Goal: Task Accomplishment & Management: Complete application form

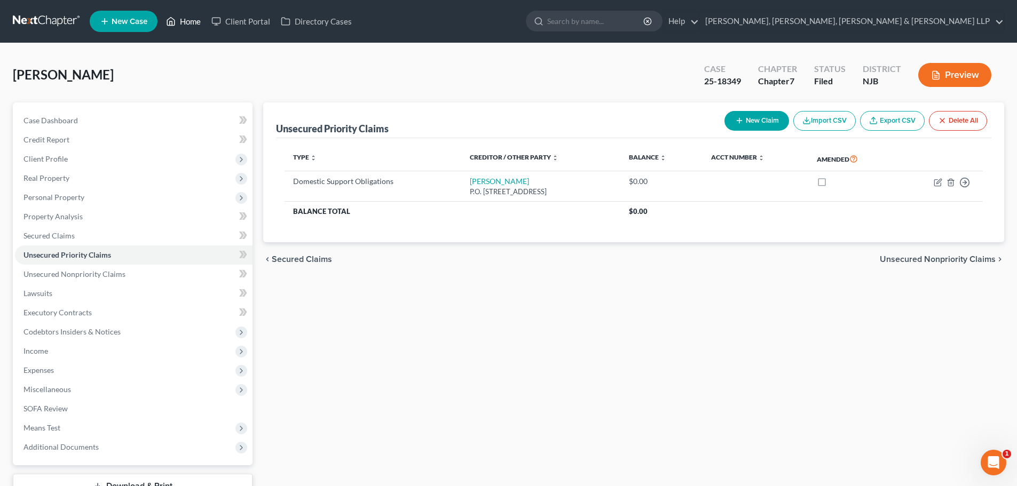
click at [200, 22] on link "Home" at bounding box center [183, 21] width 45 height 19
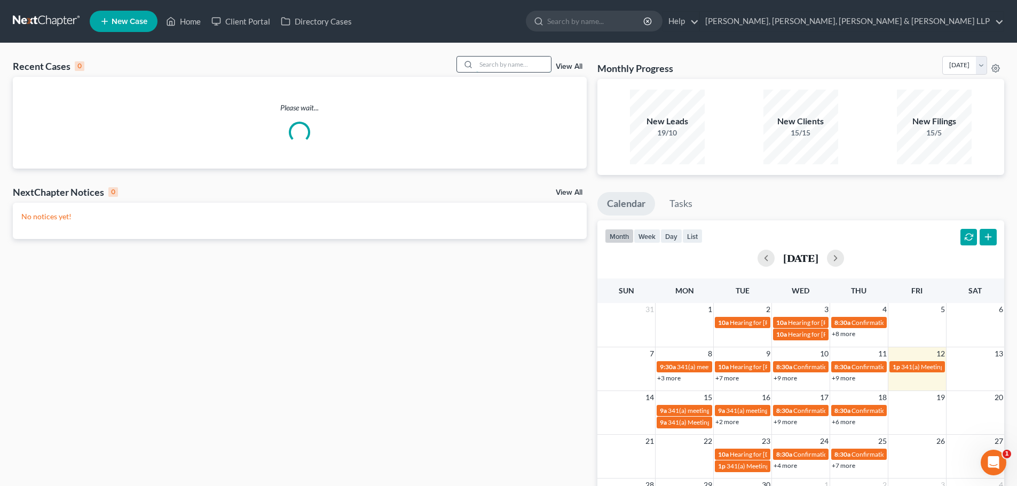
click at [518, 66] on input "search" at bounding box center [513, 64] width 75 height 15
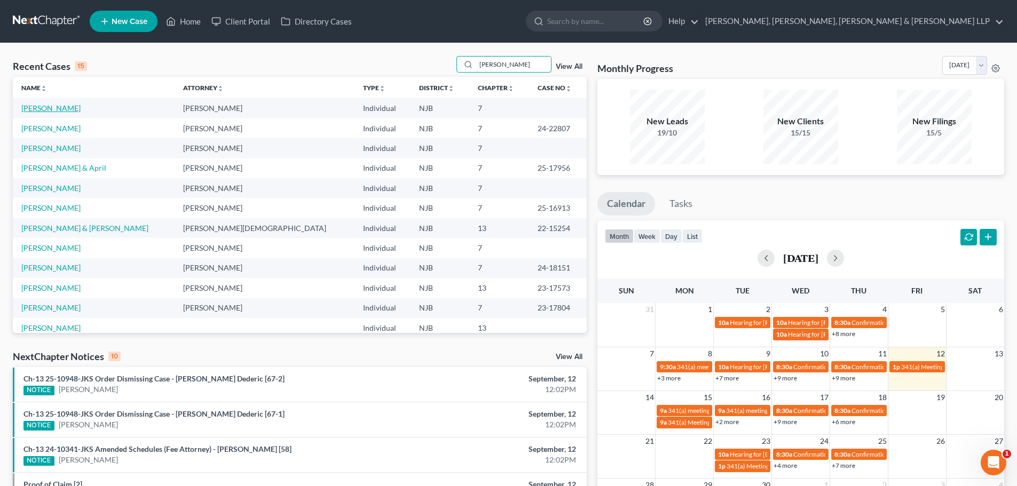
type input "[PERSON_NAME]"
click at [51, 111] on link "[PERSON_NAME]" at bounding box center [50, 108] width 59 height 9
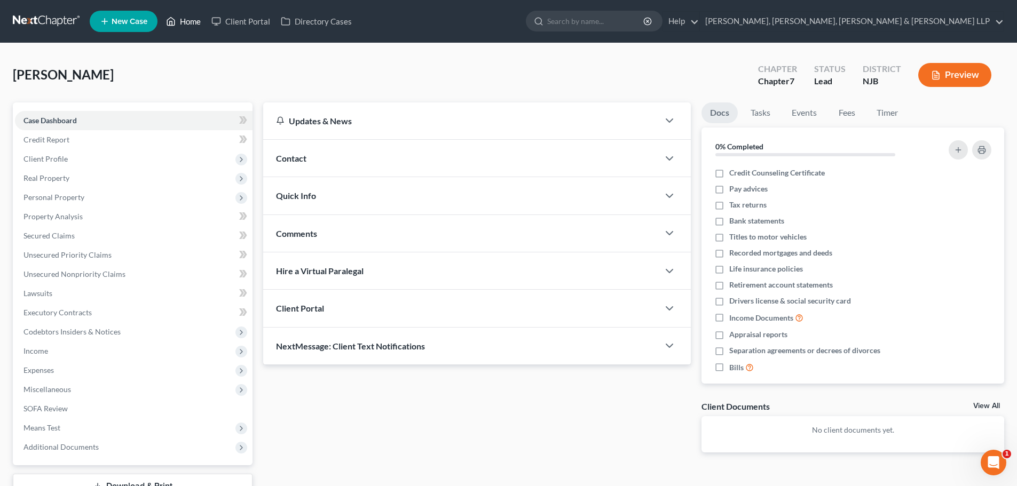
drag, startPoint x: 190, startPoint y: 20, endPoint x: 521, endPoint y: 66, distance: 334.0
click at [190, 20] on link "Home" at bounding box center [183, 21] width 45 height 19
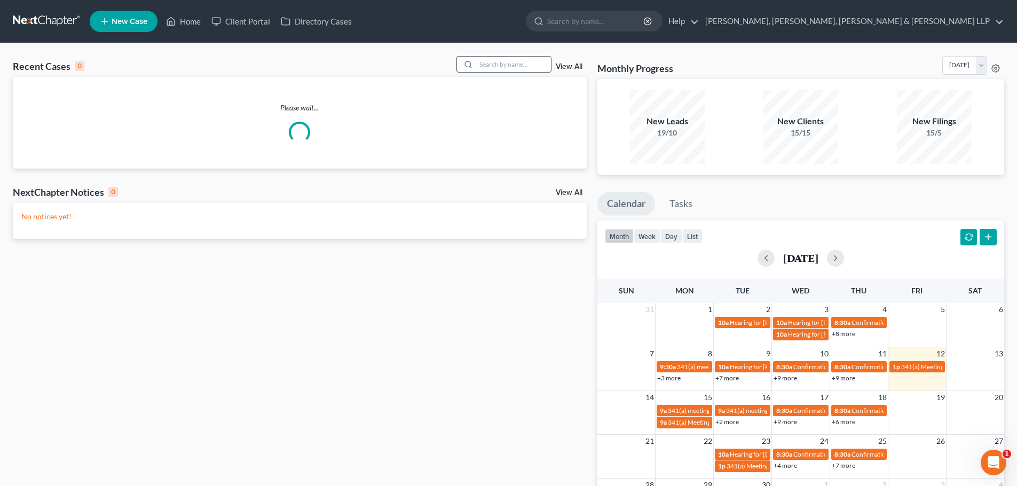
click at [488, 66] on input "search" at bounding box center [513, 64] width 75 height 15
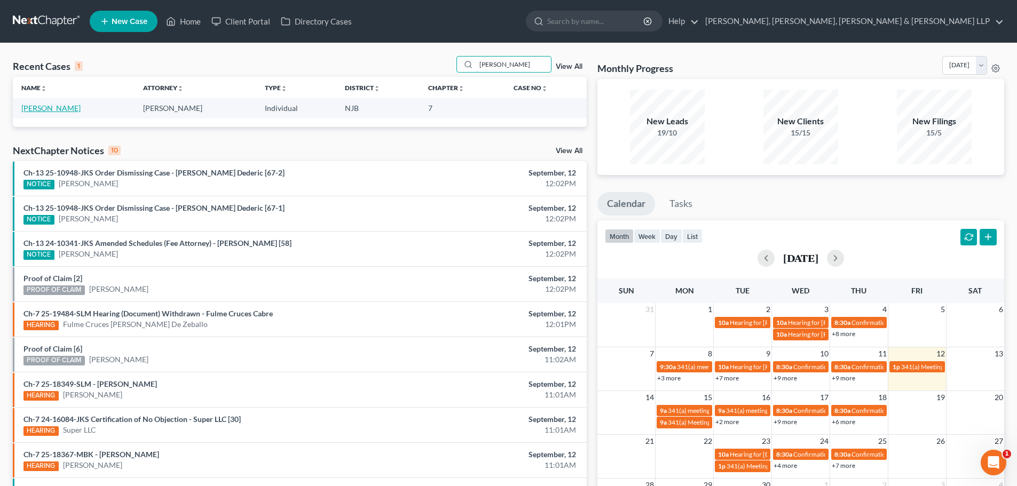
type input "[PERSON_NAME]"
click at [60, 109] on link "[PERSON_NAME]" at bounding box center [50, 108] width 59 height 9
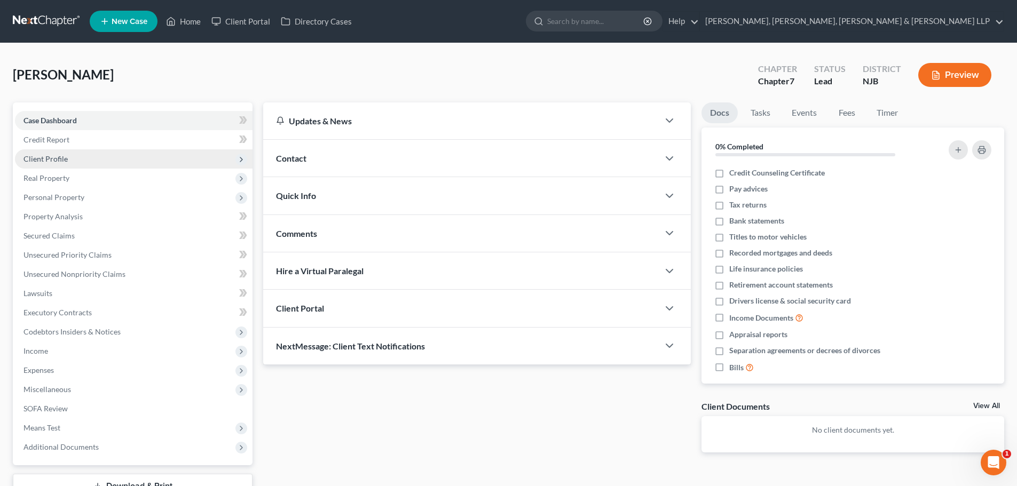
click at [66, 167] on span "Client Profile" at bounding box center [133, 158] width 237 height 19
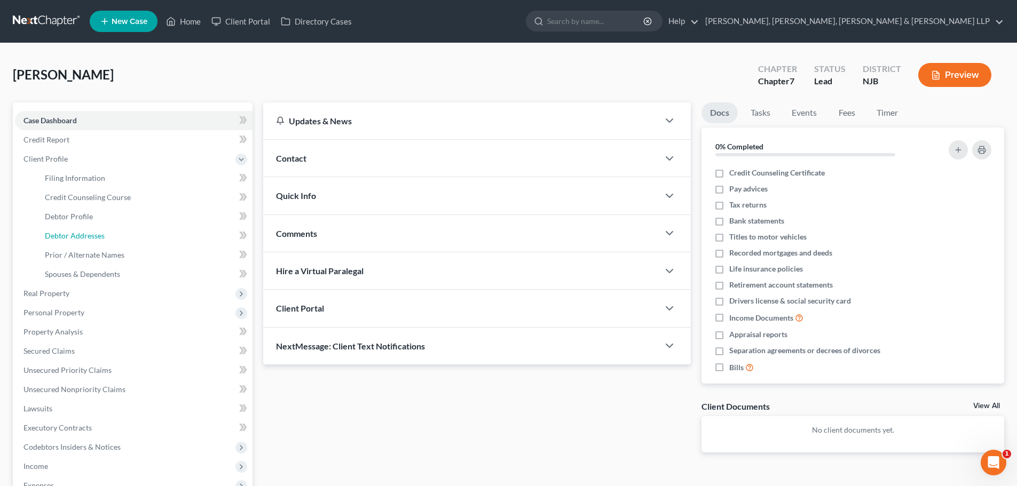
click at [88, 233] on span "Debtor Addresses" at bounding box center [75, 235] width 60 height 9
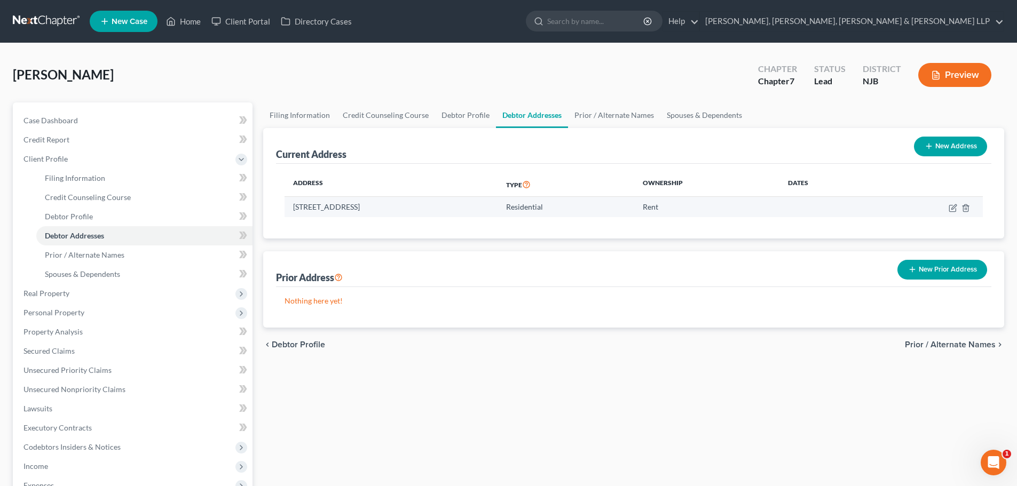
drag, startPoint x: 386, startPoint y: 208, endPoint x: 290, endPoint y: 207, distance: 96.1
click at [290, 207] on td "[STREET_ADDRESS]" at bounding box center [390, 207] width 213 height 20
copy td "[STREET_ADDRESS]"
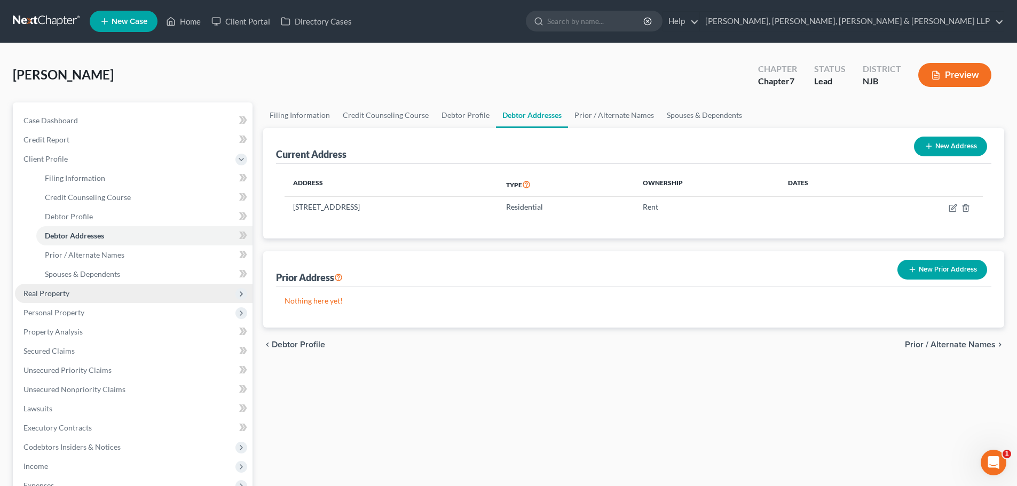
copy td "[STREET_ADDRESS]"
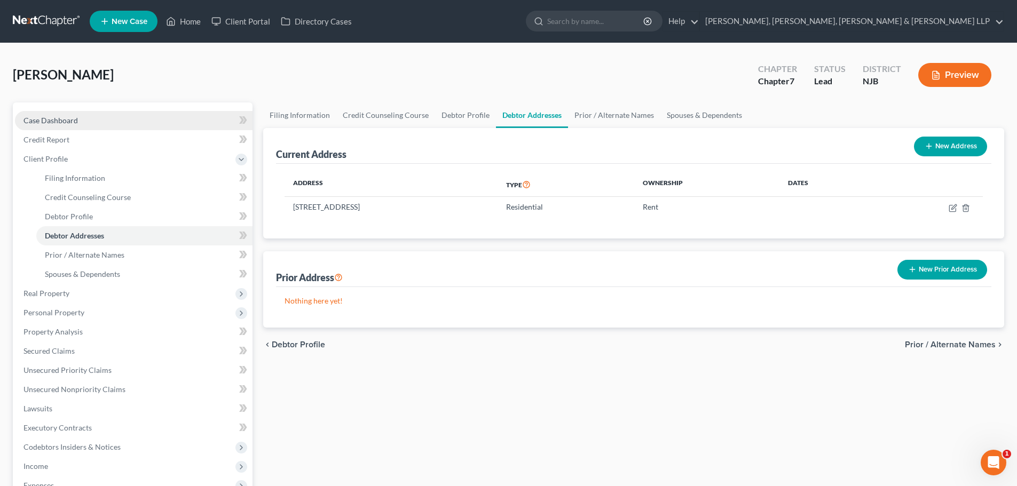
click at [91, 118] on link "Case Dashboard" at bounding box center [133, 120] width 237 height 19
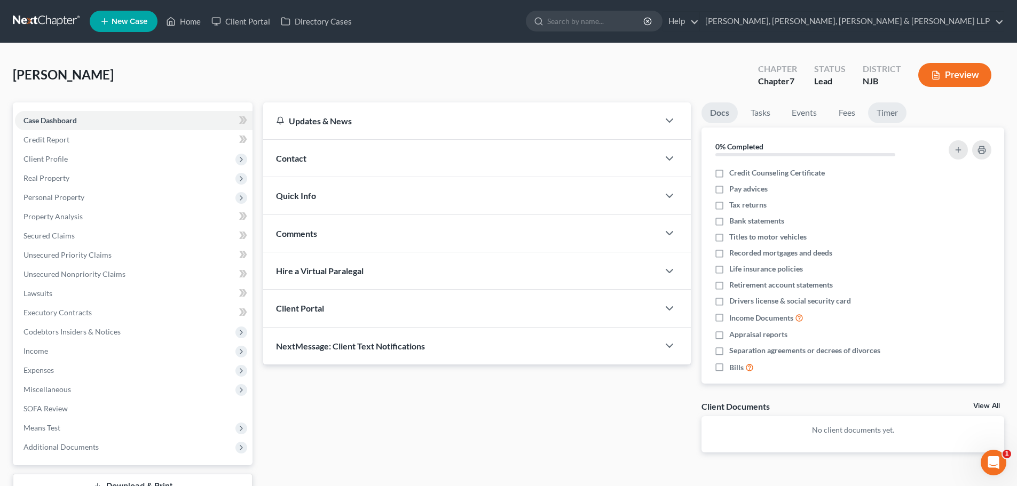
drag, startPoint x: 868, startPoint y: 107, endPoint x: 892, endPoint y: 115, distance: 25.7
click at [867, 107] on ul "Docs Tasks Events Fees Timer" at bounding box center [852, 114] width 303 height 25
click at [889, 111] on link "Timer" at bounding box center [887, 112] width 38 height 21
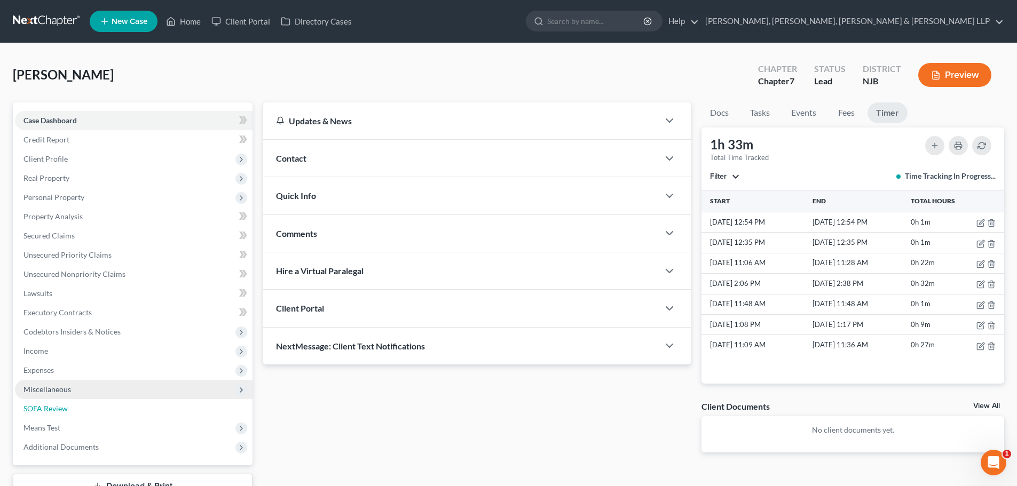
drag, startPoint x: 74, startPoint y: 407, endPoint x: 75, endPoint y: 395, distance: 11.8
click at [74, 407] on link "SOFA Review" at bounding box center [133, 408] width 237 height 19
click at [75, 395] on span "Miscellaneous" at bounding box center [133, 389] width 237 height 19
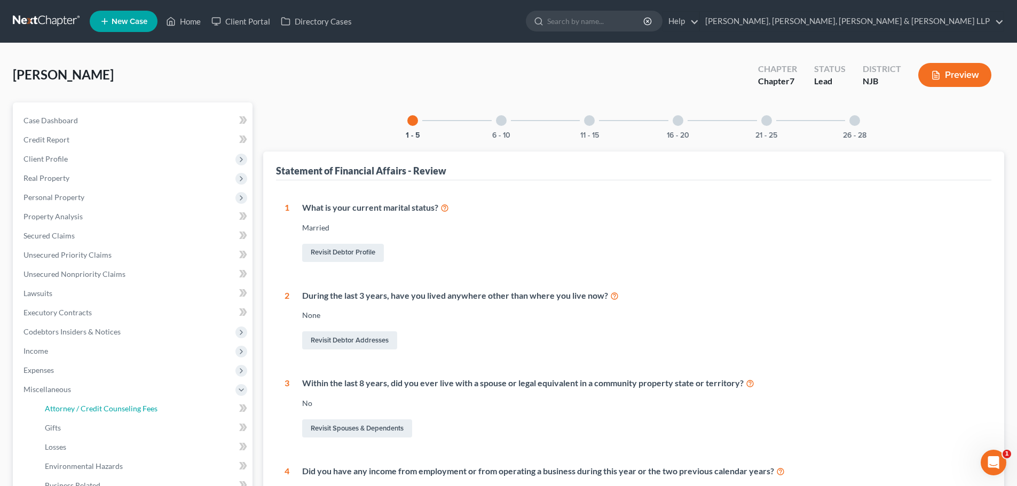
click at [75, 401] on link "Attorney / Credit Counseling Fees" at bounding box center [144, 408] width 216 height 19
select select "1"
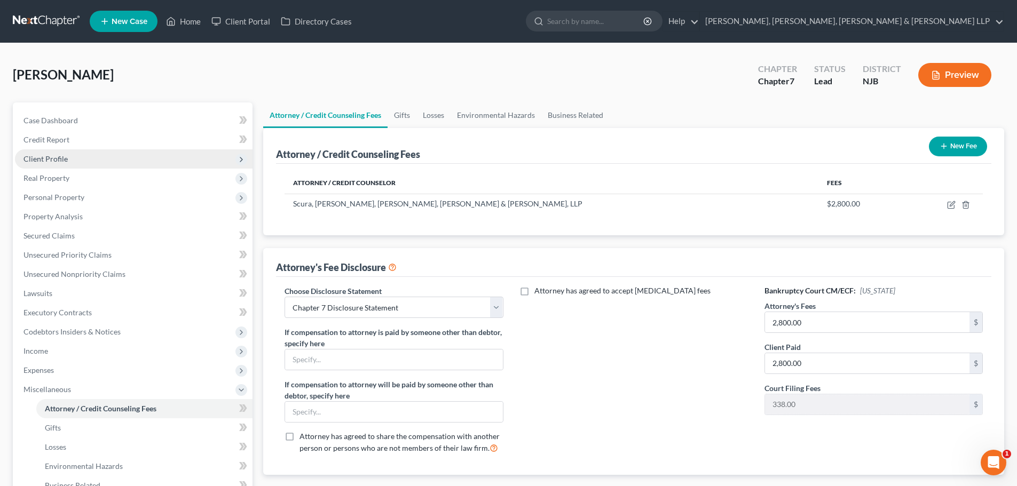
click at [88, 162] on span "Client Profile" at bounding box center [133, 158] width 237 height 19
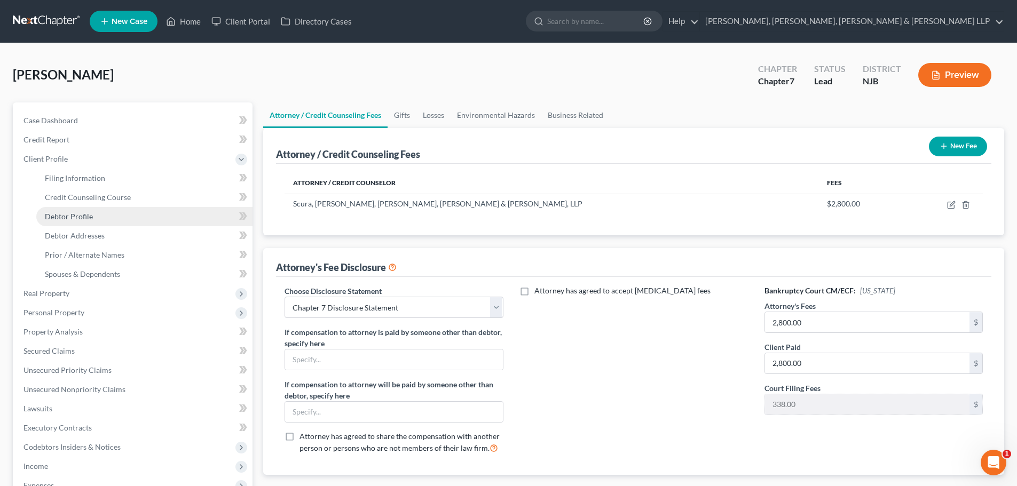
click at [92, 225] on link "Debtor Profile" at bounding box center [144, 216] width 216 height 19
select select "1"
select select "2"
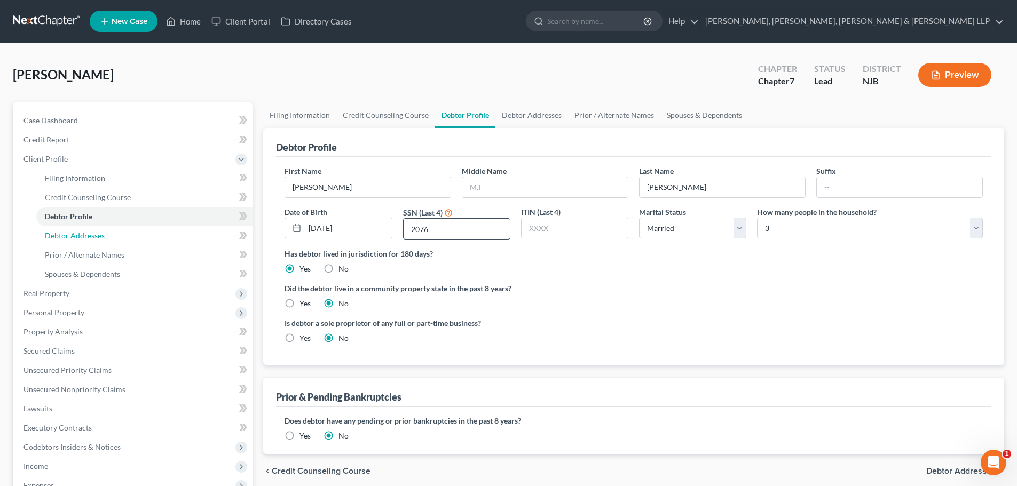
drag, startPoint x: 101, startPoint y: 234, endPoint x: 439, endPoint y: 220, distance: 337.5
click at [102, 234] on span "Debtor Addresses" at bounding box center [75, 235] width 60 height 9
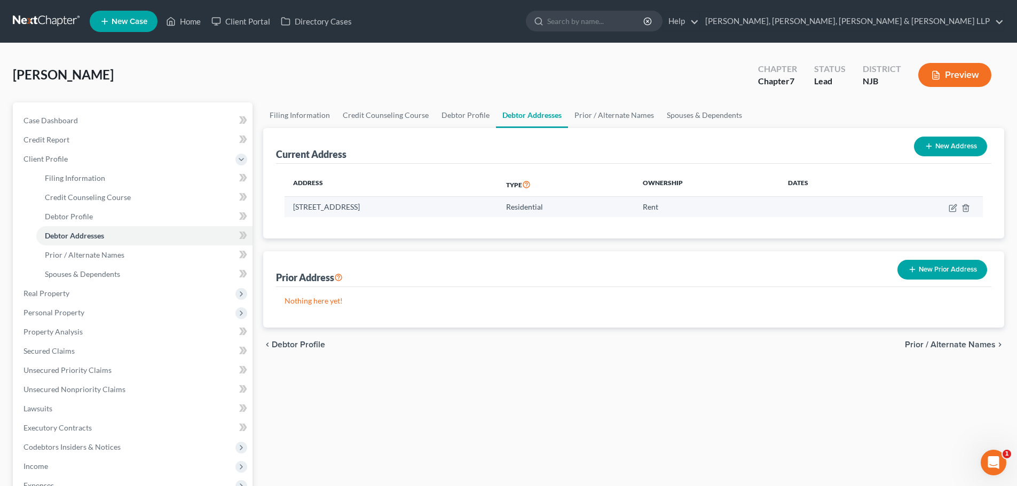
drag, startPoint x: 424, startPoint y: 205, endPoint x: 290, endPoint y: 207, distance: 133.4
click at [290, 207] on td "[STREET_ADDRESS]" at bounding box center [390, 207] width 213 height 20
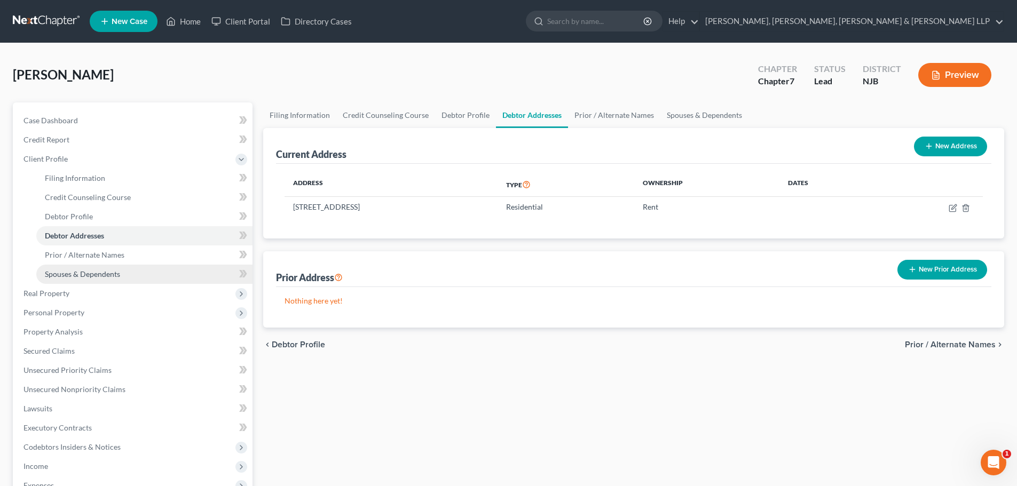
copy td "[STREET_ADDRESS]"
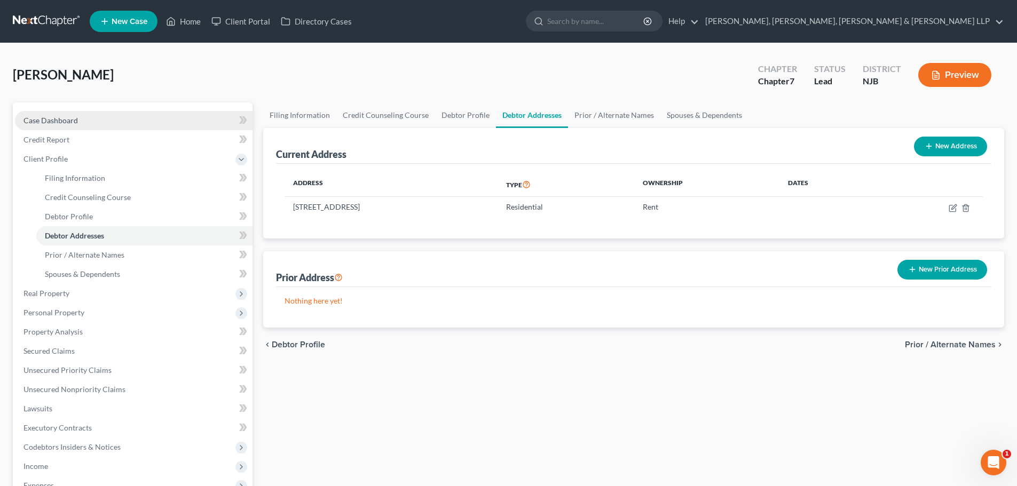
click at [125, 121] on link "Case Dashboard" at bounding box center [133, 120] width 237 height 19
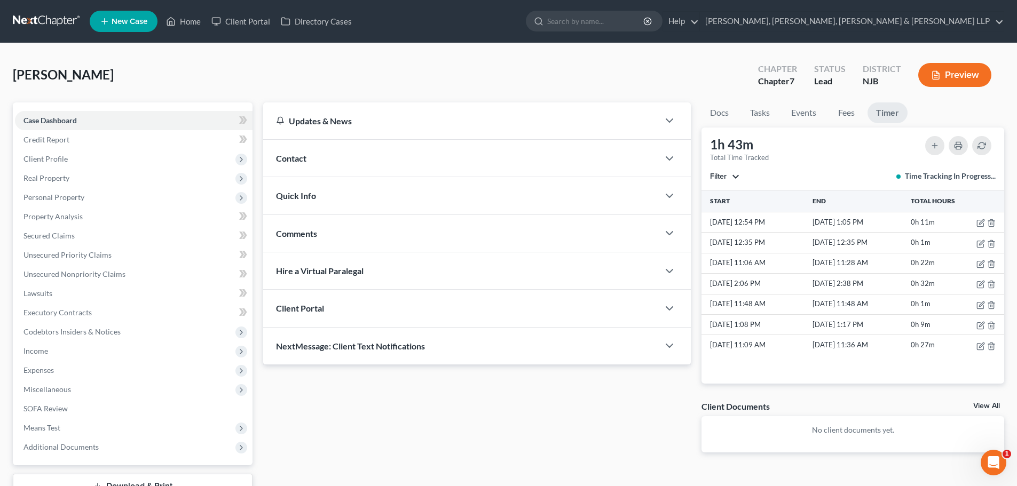
click at [885, 115] on link "Timer" at bounding box center [887, 112] width 40 height 21
click at [68, 395] on span "Miscellaneous" at bounding box center [133, 389] width 237 height 19
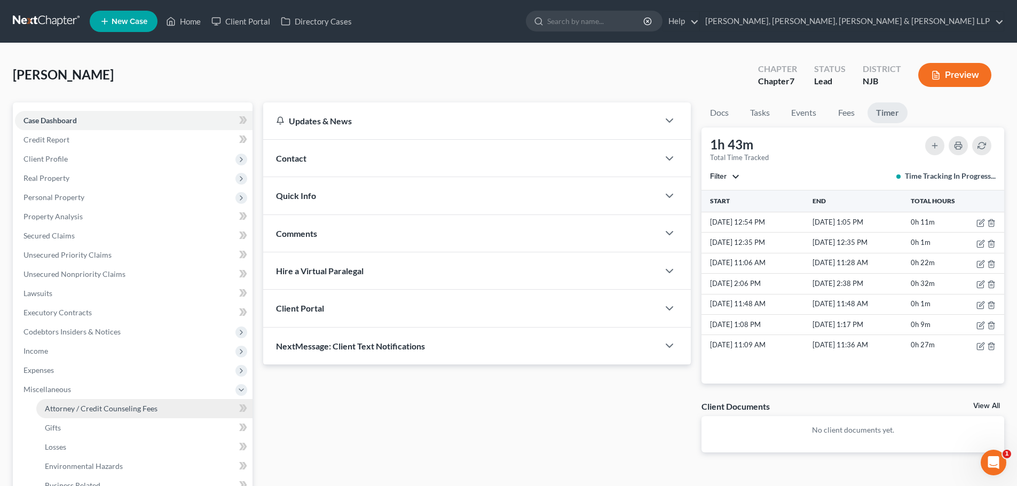
click at [110, 402] on link "Attorney / Credit Counseling Fees" at bounding box center [144, 408] width 216 height 19
select select "1"
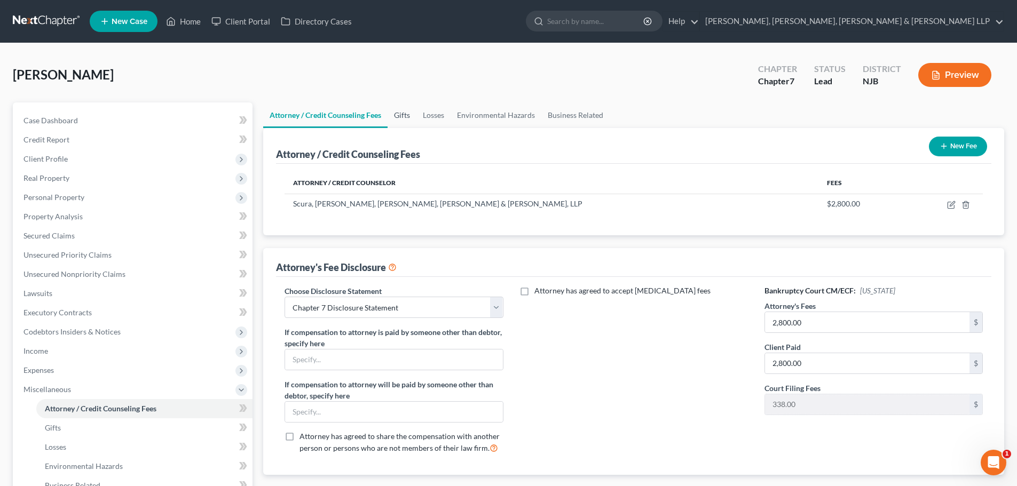
click at [404, 117] on link "Gifts" at bounding box center [401, 115] width 29 height 26
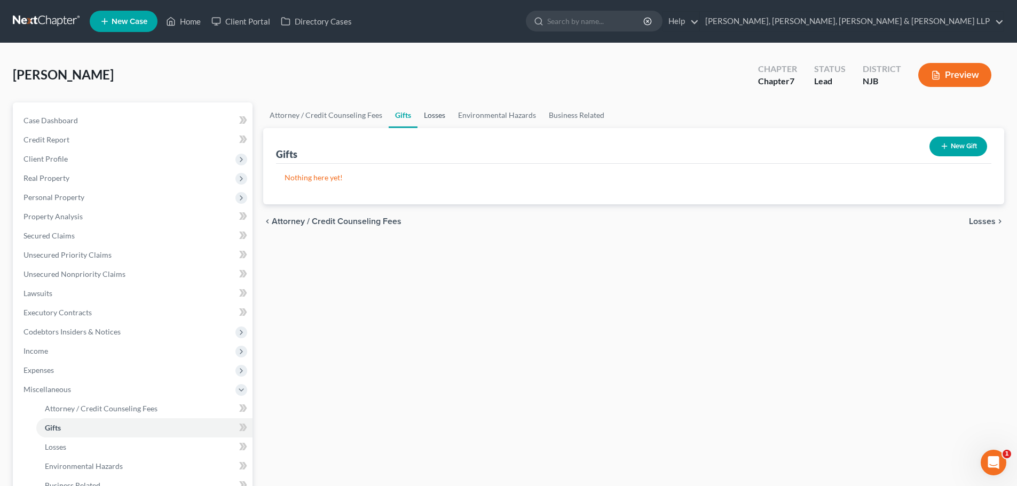
click at [439, 118] on link "Losses" at bounding box center [434, 115] width 34 height 26
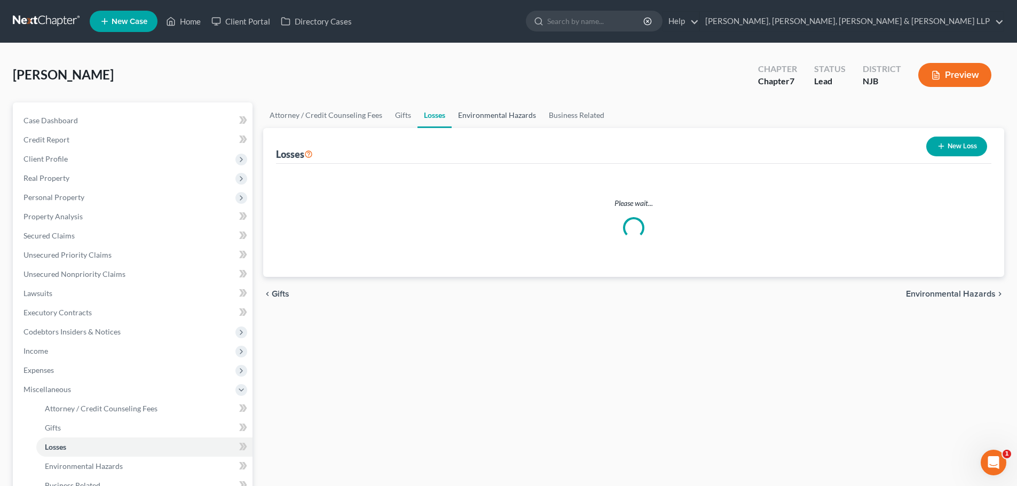
click at [492, 120] on link "Environmental Hazards" at bounding box center [496, 115] width 91 height 26
click at [565, 120] on link "Business Related" at bounding box center [576, 115] width 68 height 26
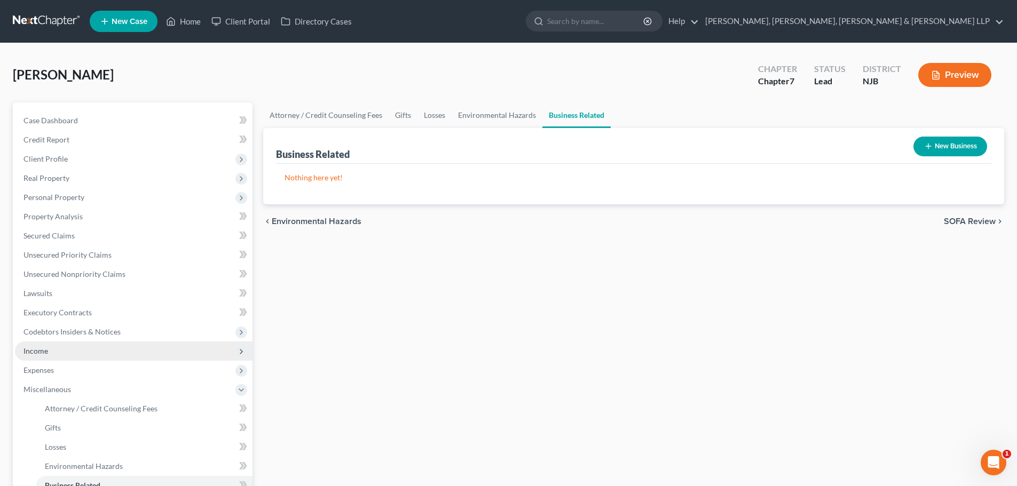
click at [97, 348] on span "Income" at bounding box center [133, 351] width 237 height 19
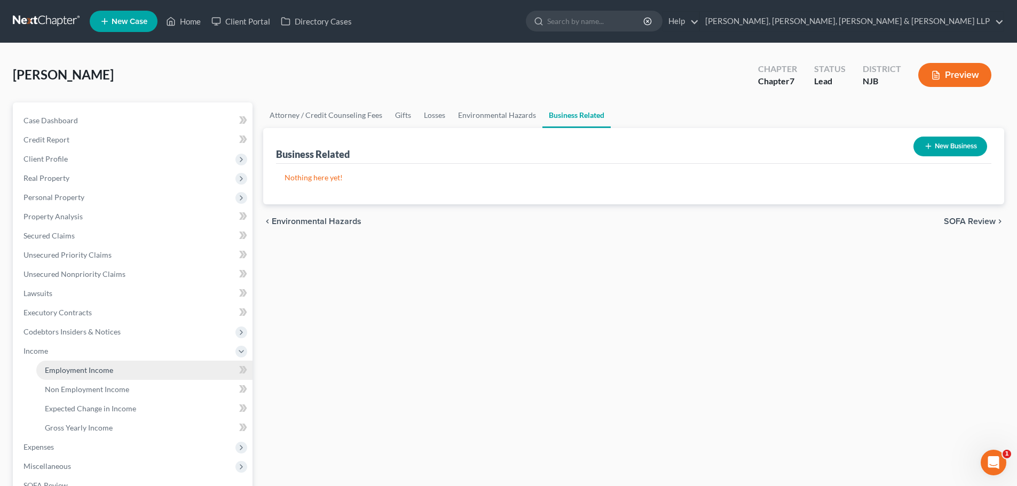
click at [133, 368] on link "Employment Income" at bounding box center [144, 370] width 216 height 19
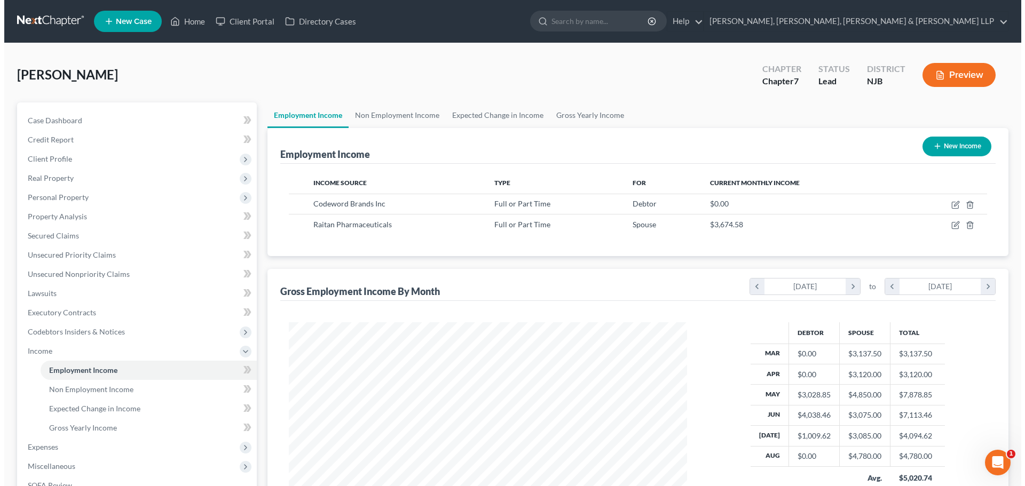
scroll to position [199, 419]
click at [945, 140] on button "New Income" at bounding box center [952, 147] width 69 height 20
select select "0"
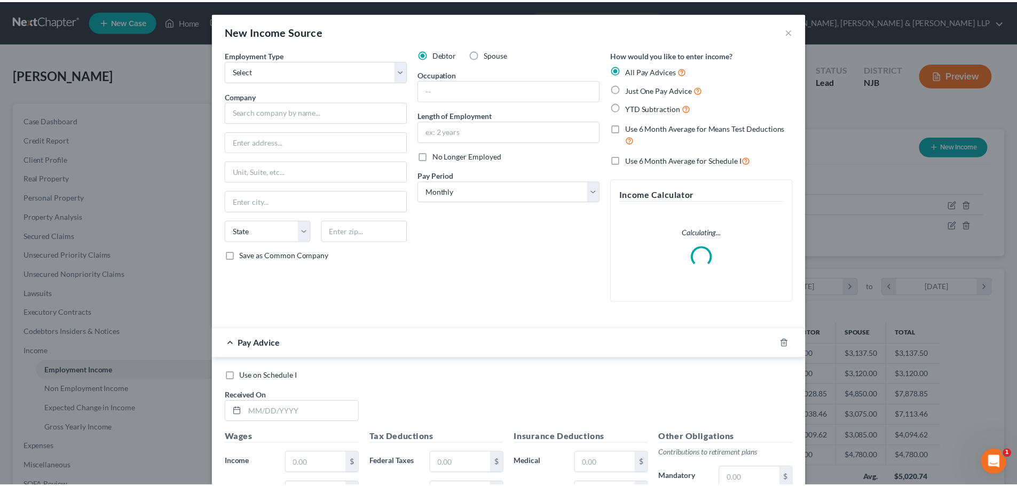
scroll to position [201, 423]
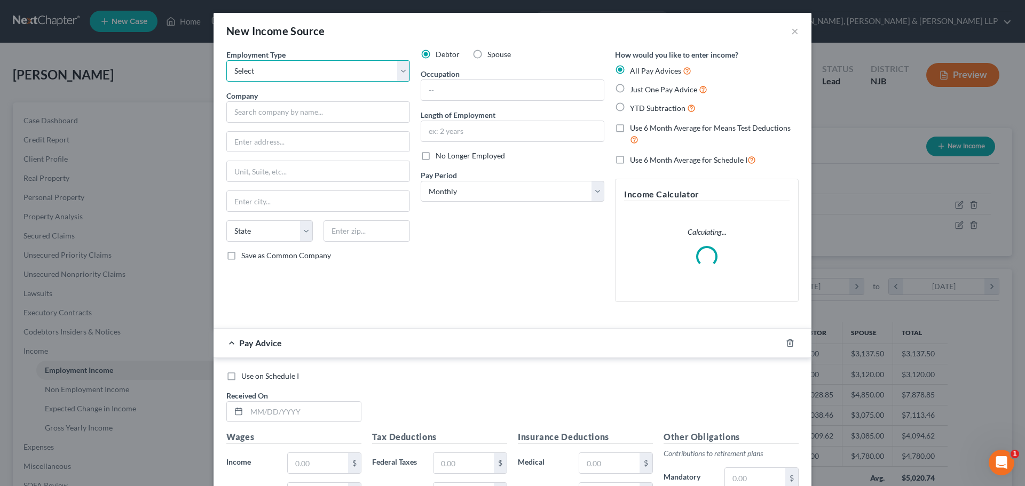
drag, startPoint x: 374, startPoint y: 72, endPoint x: 356, endPoint y: 81, distance: 19.8
click at [374, 72] on select "Select Full or [DEMOGRAPHIC_DATA] Employment Self Employment" at bounding box center [318, 70] width 184 height 21
select select "0"
click at [226, 60] on select "Select Full or [DEMOGRAPHIC_DATA] Employment Self Employment" at bounding box center [318, 70] width 184 height 21
click at [433, 91] on input "text" at bounding box center [512, 90] width 183 height 20
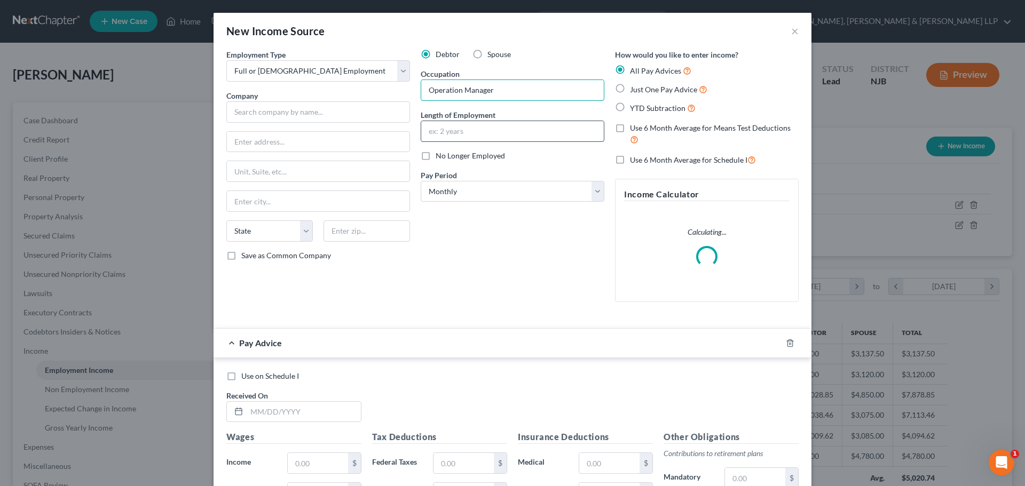
type input "Operation Manager"
click at [494, 131] on input "text" at bounding box center [512, 131] width 183 height 20
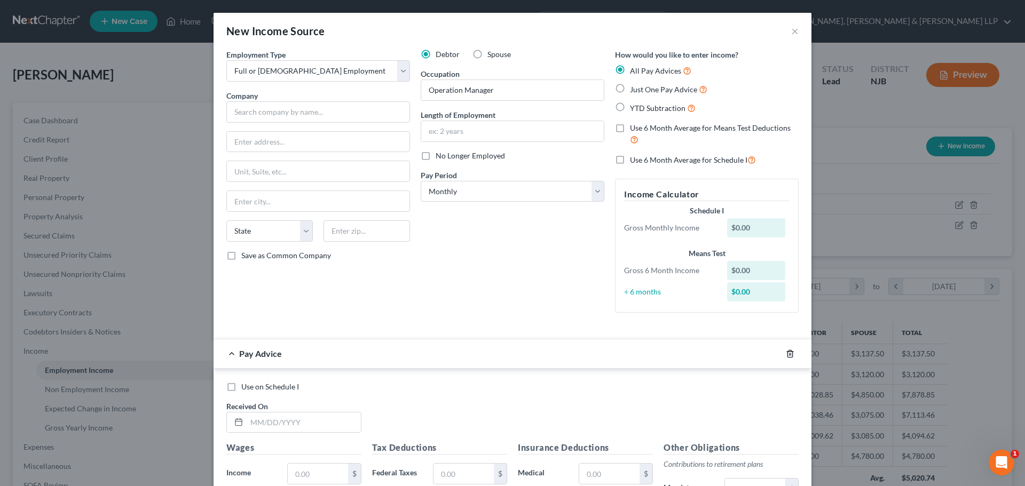
click at [787, 352] on icon "button" at bounding box center [789, 353] width 5 height 7
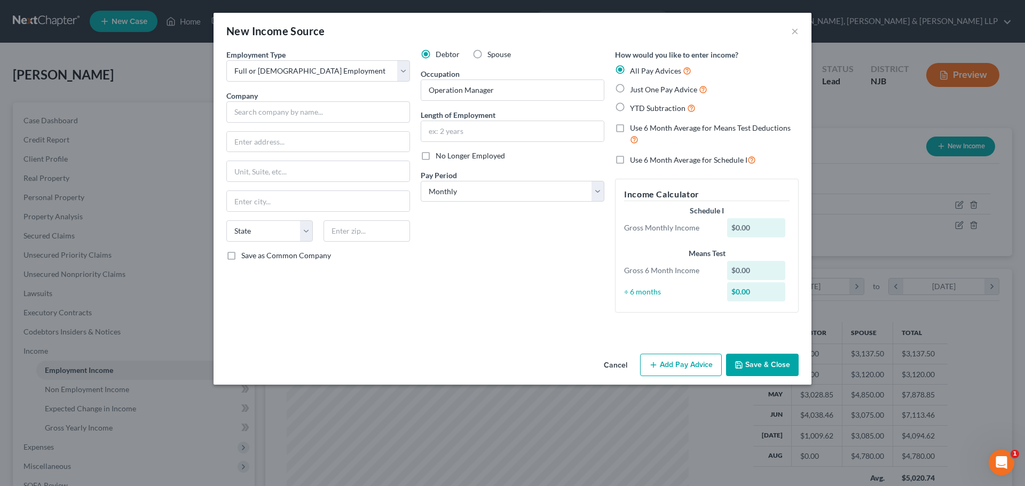
click at [764, 371] on button "Save & Close" at bounding box center [762, 365] width 73 height 22
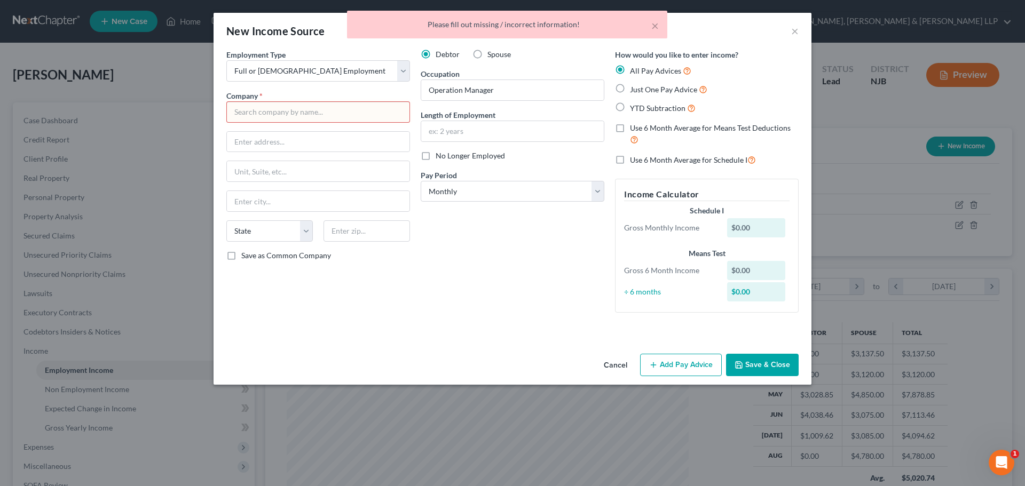
click at [339, 106] on input "text" at bounding box center [318, 111] width 184 height 21
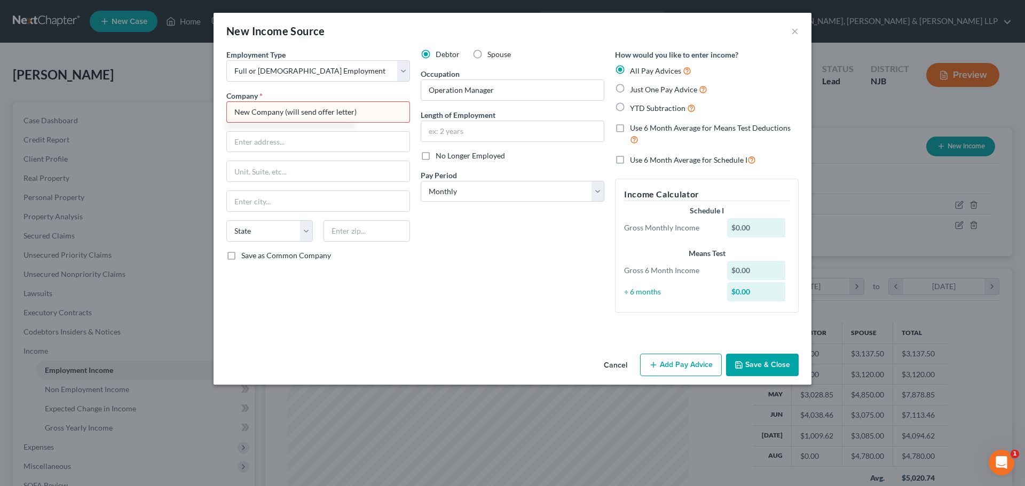
type input "New Company (will send offer letter)"
click at [785, 363] on button "Save & Close" at bounding box center [762, 365] width 73 height 22
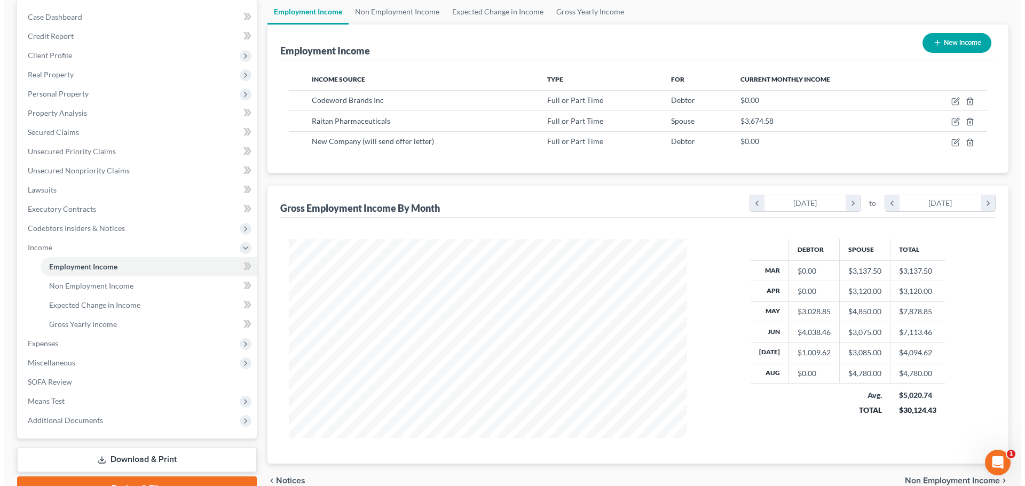
scroll to position [107, 0]
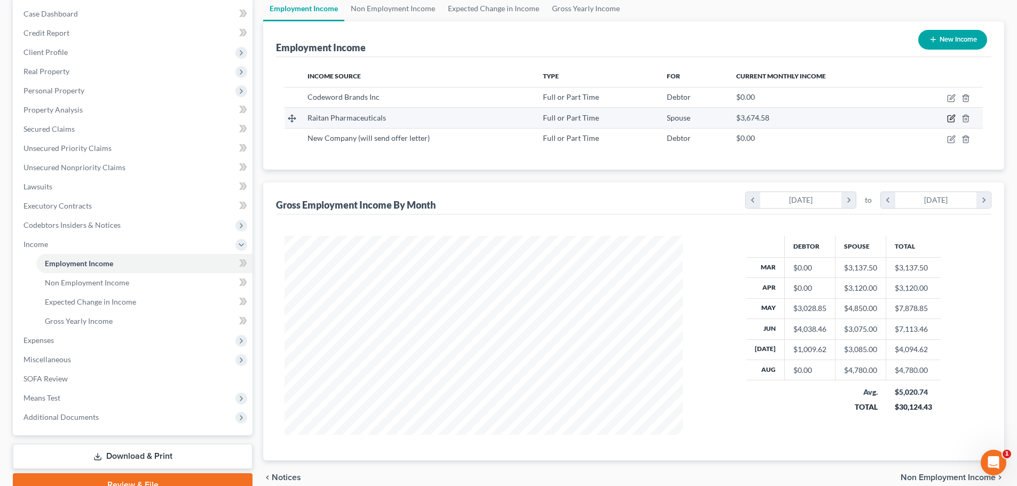
click at [950, 117] on icon "button" at bounding box center [951, 118] width 9 height 9
select select "0"
select select "33"
select select "2"
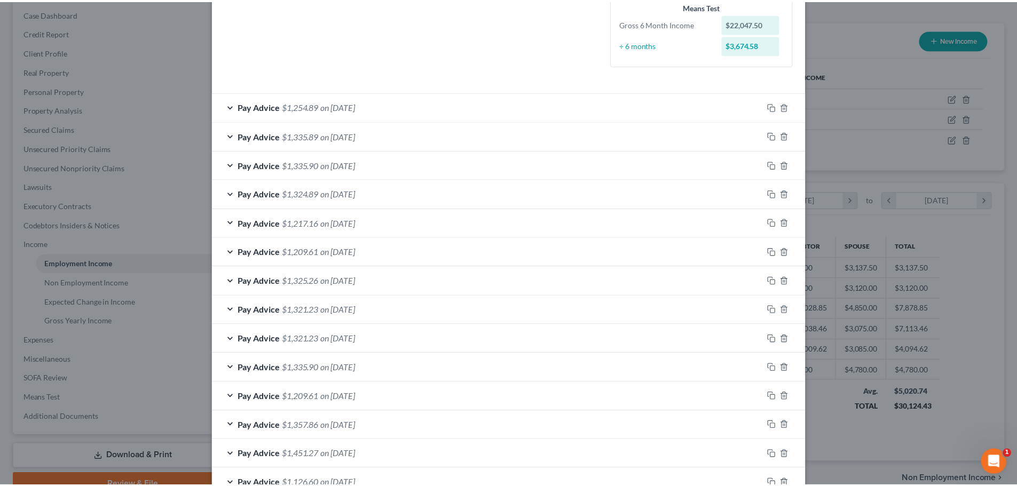
scroll to position [339, 0]
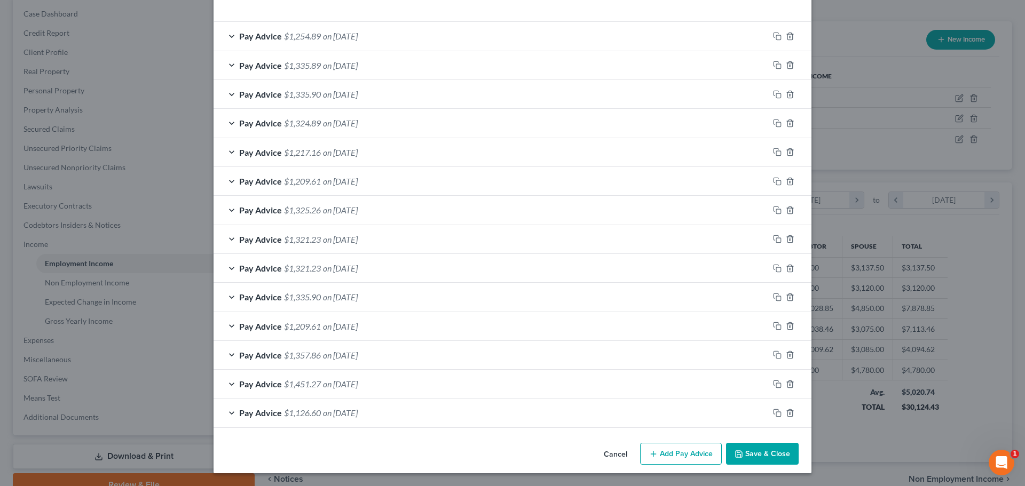
drag, startPoint x: 764, startPoint y: 454, endPoint x: 176, endPoint y: 413, distance: 589.5
click at [764, 454] on button "Save & Close" at bounding box center [762, 454] width 73 height 22
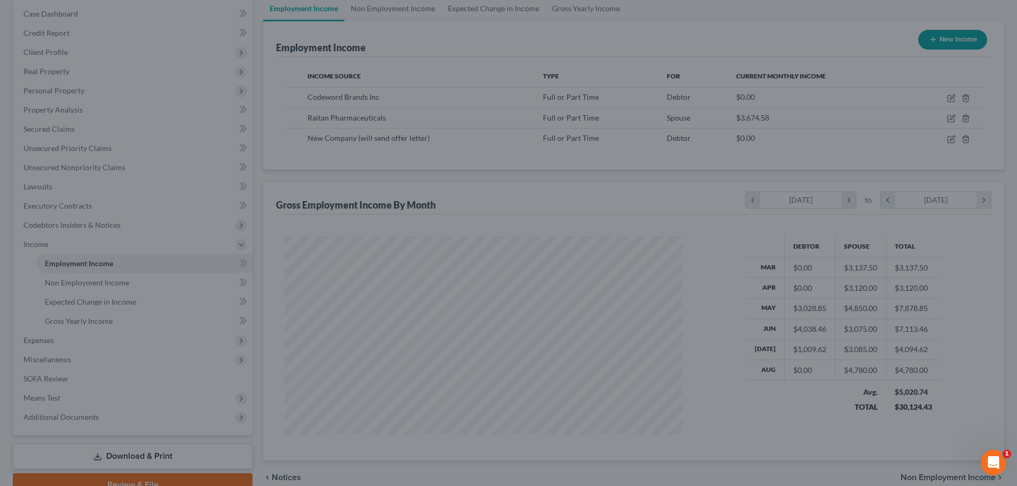
scroll to position [533444, 533224]
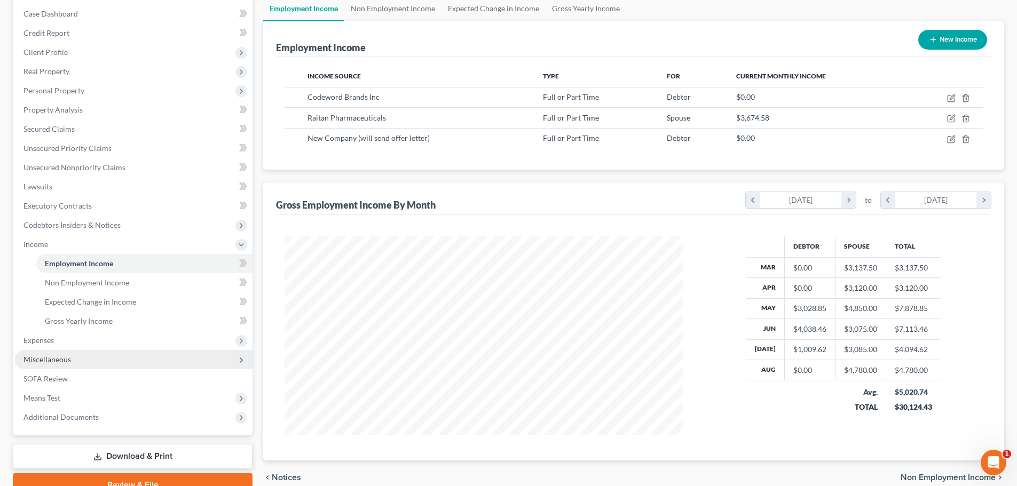
drag, startPoint x: 50, startPoint y: 343, endPoint x: 56, endPoint y: 354, distance: 13.1
click at [50, 343] on span "Expenses" at bounding box center [38, 340] width 30 height 9
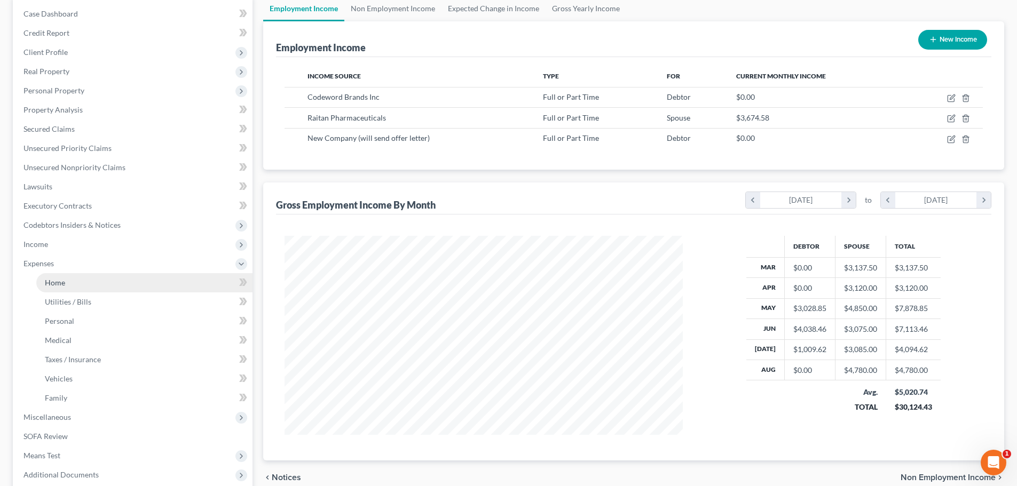
click at [62, 282] on span "Home" at bounding box center [55, 282] width 20 height 9
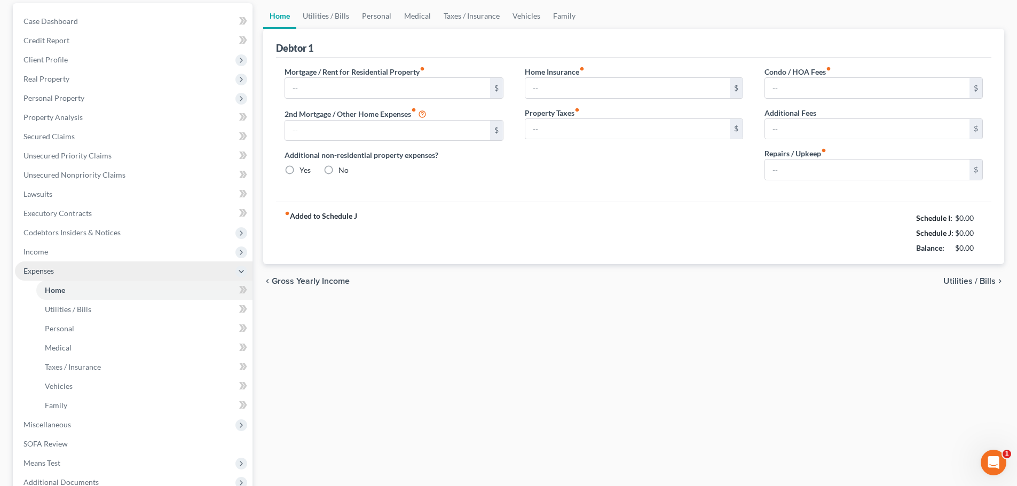
scroll to position [15, 0]
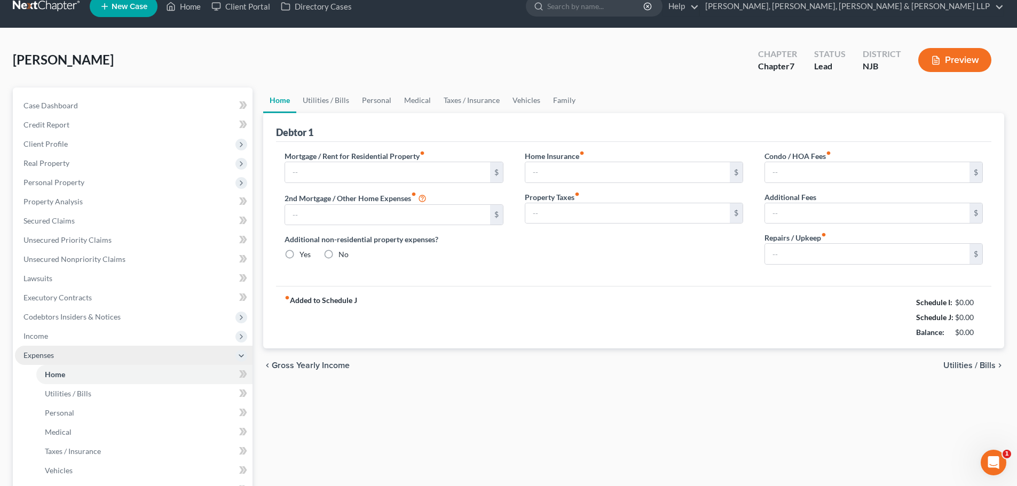
type input "0.00"
radio input "true"
type input "0.00"
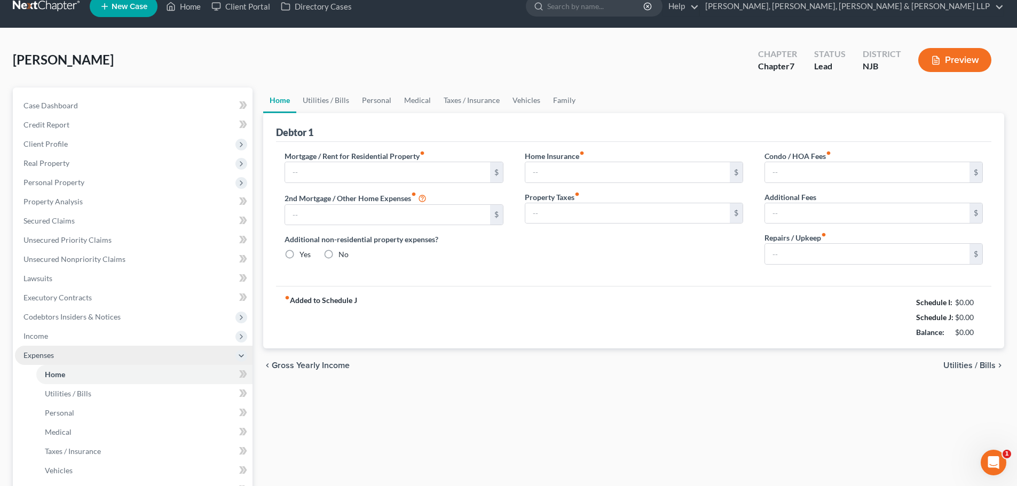
type input "0.00"
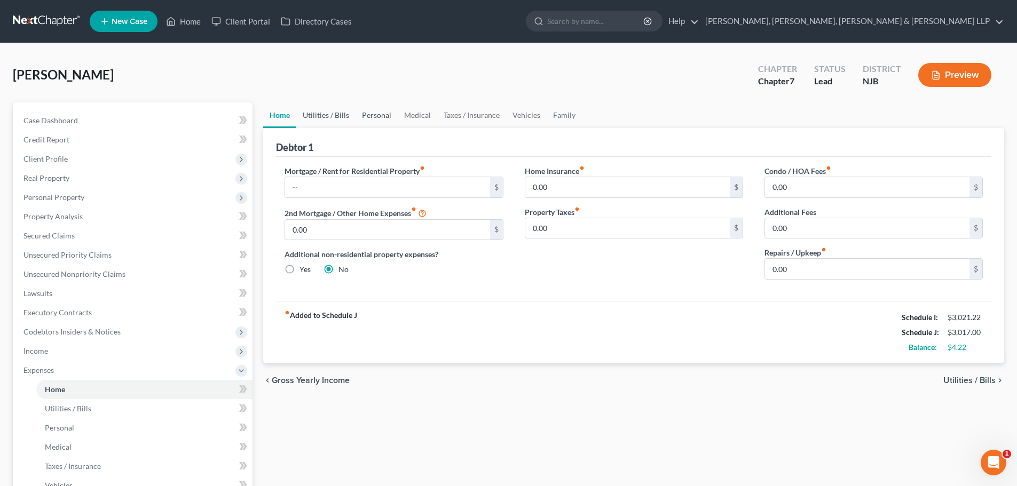
drag, startPoint x: 334, startPoint y: 114, endPoint x: 376, endPoint y: 110, distance: 41.8
click at [335, 114] on link "Utilities / Bills" at bounding box center [325, 115] width 59 height 26
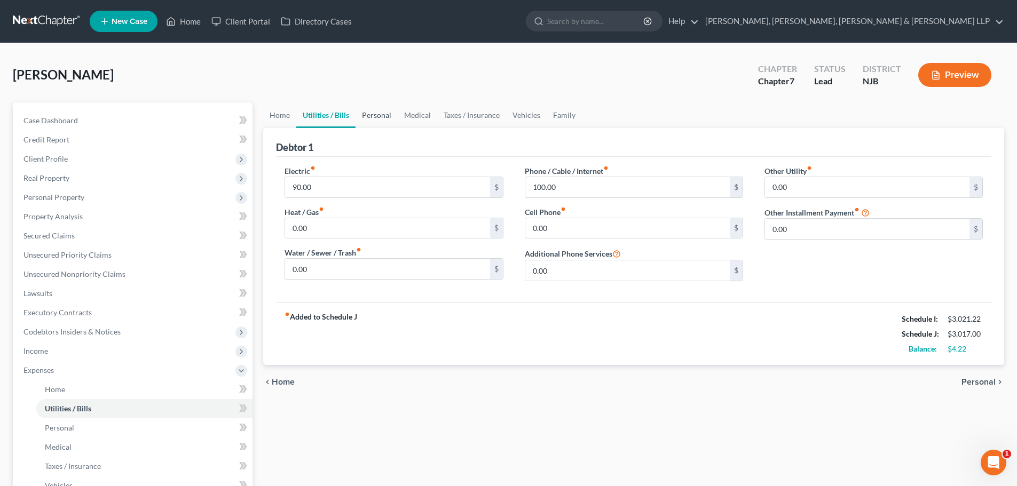
click at [376, 110] on link "Personal" at bounding box center [376, 115] width 42 height 26
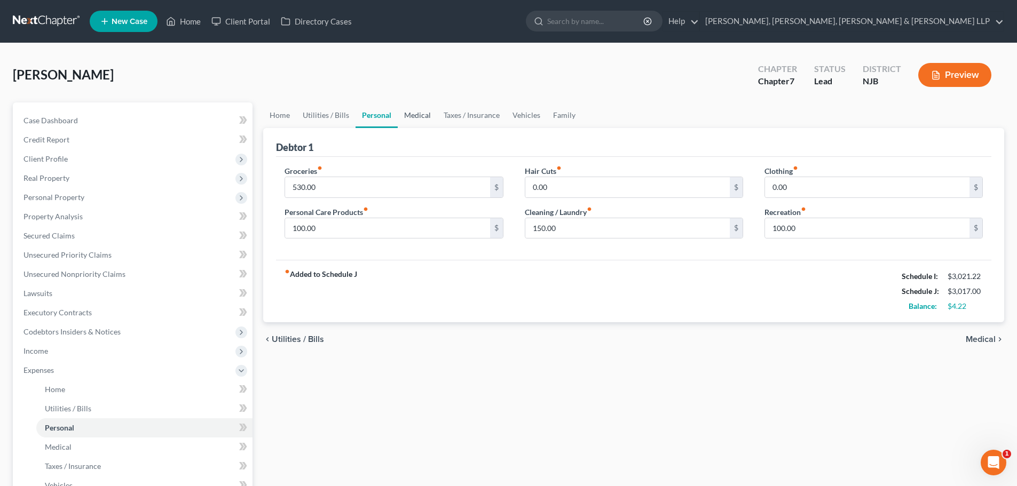
click at [421, 115] on link "Medical" at bounding box center [417, 115] width 39 height 26
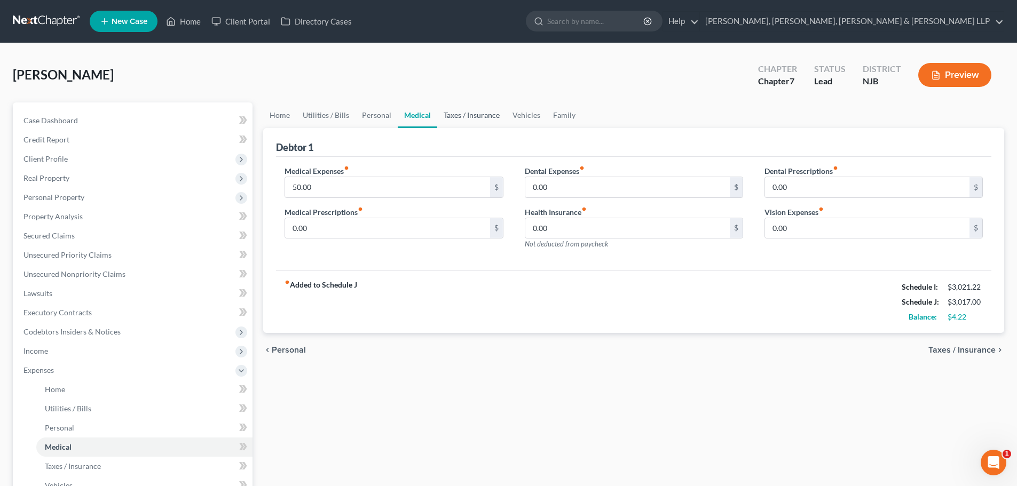
click at [469, 120] on link "Taxes / Insurance" at bounding box center [471, 115] width 69 height 26
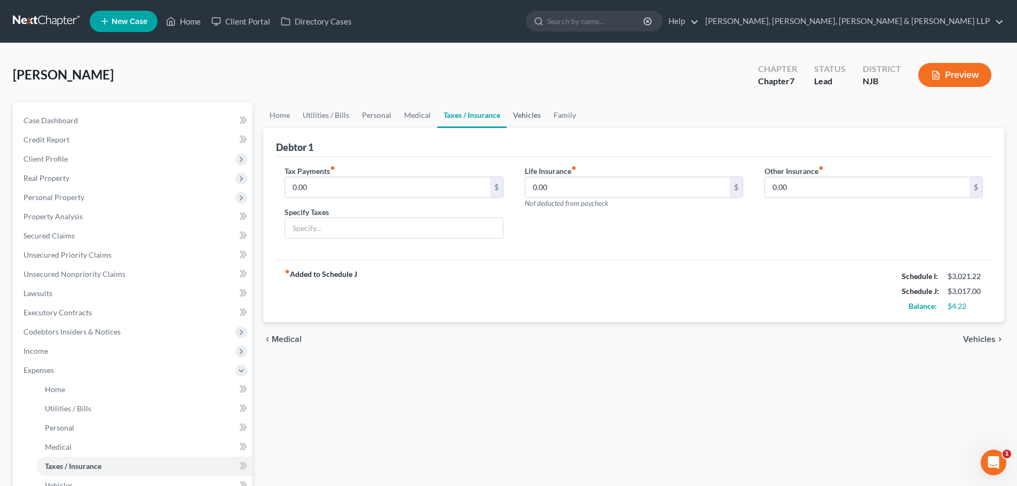
click at [525, 118] on link "Vehicles" at bounding box center [526, 115] width 41 height 26
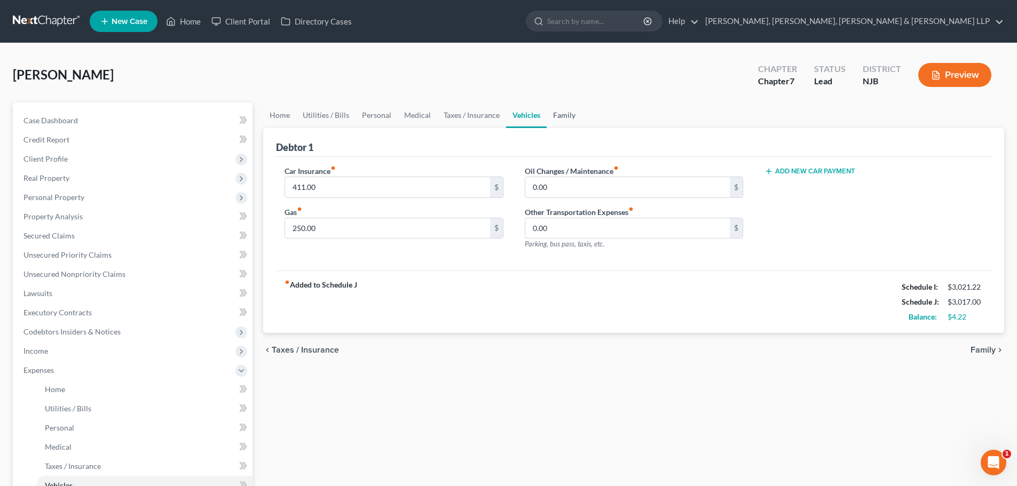
click at [561, 116] on link "Family" at bounding box center [563, 115] width 35 height 26
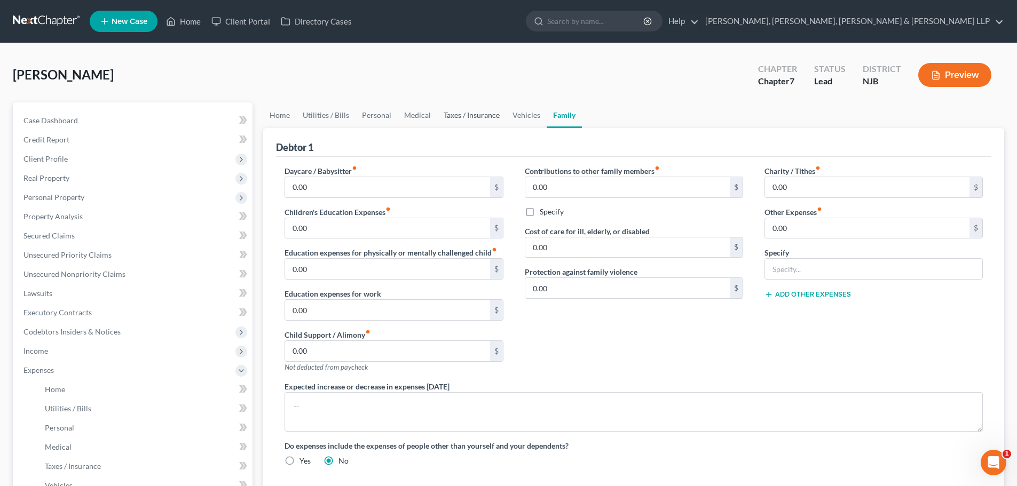
click at [488, 124] on link "Taxes / Insurance" at bounding box center [471, 115] width 69 height 26
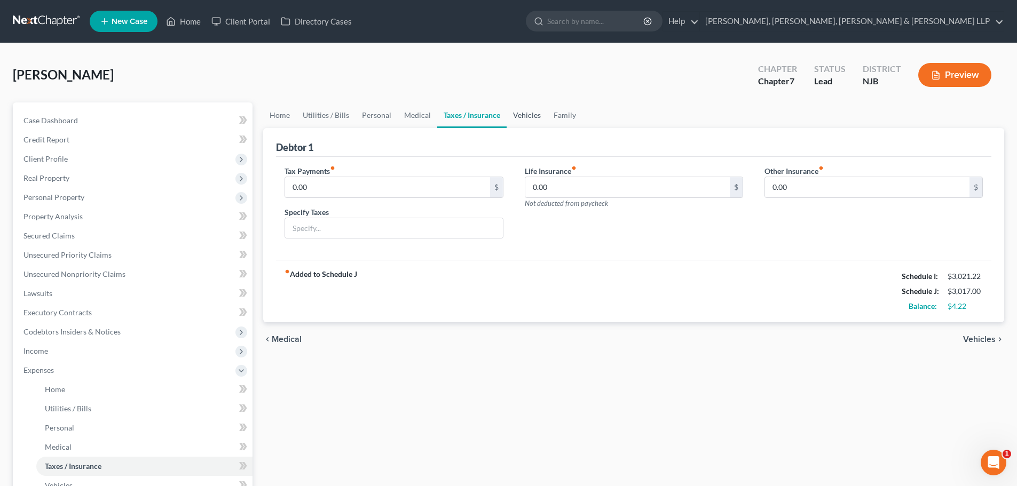
click at [512, 117] on link "Vehicles" at bounding box center [526, 115] width 41 height 26
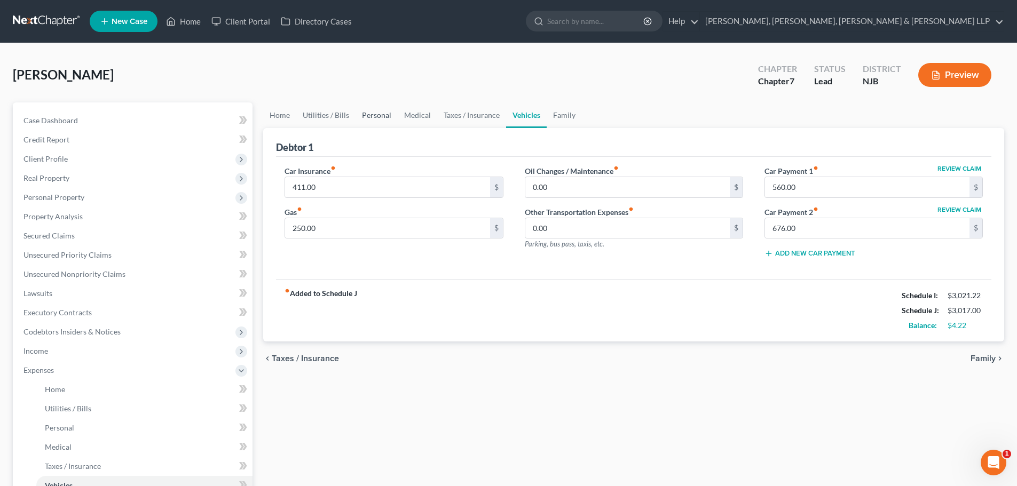
click at [377, 119] on link "Personal" at bounding box center [376, 115] width 42 height 26
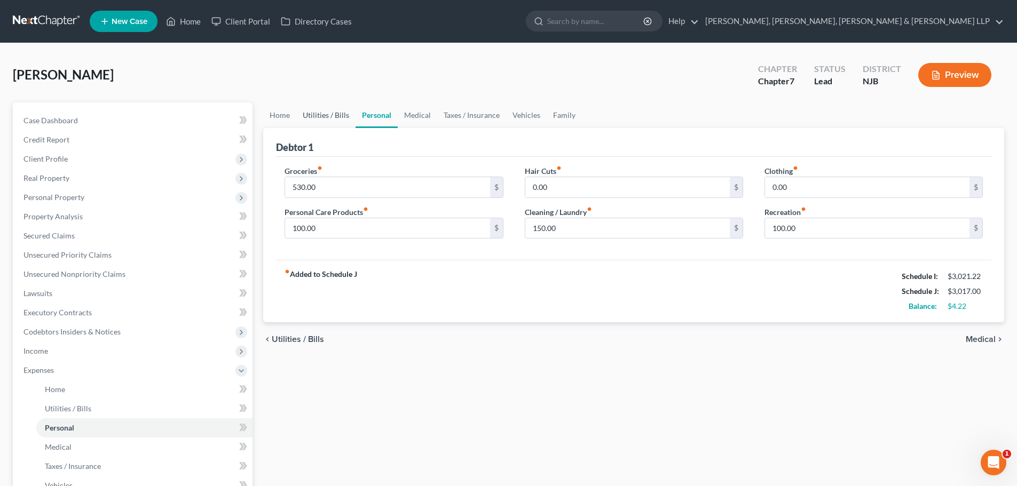
click at [335, 123] on link "Utilities / Bills" at bounding box center [325, 115] width 59 height 26
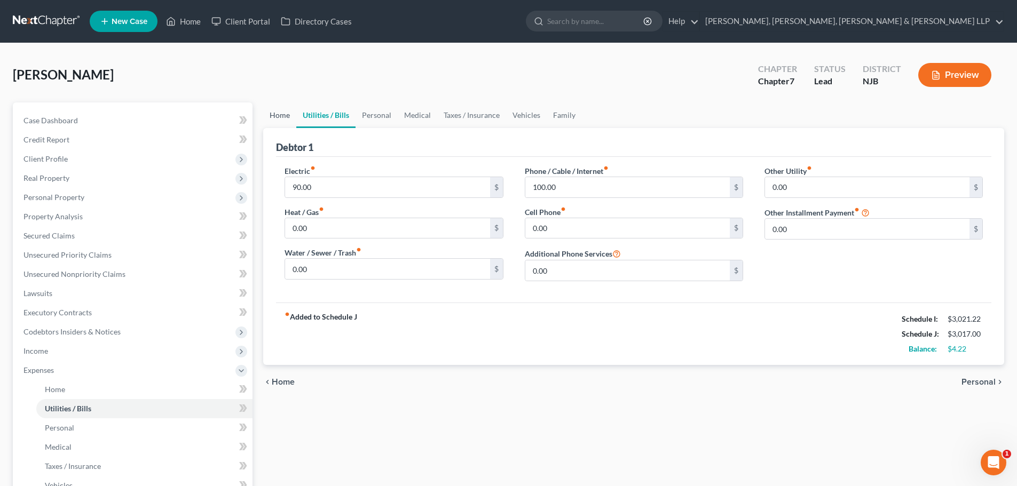
click at [286, 112] on link "Home" at bounding box center [279, 115] width 33 height 26
